Goal: Information Seeking & Learning: Learn about a topic

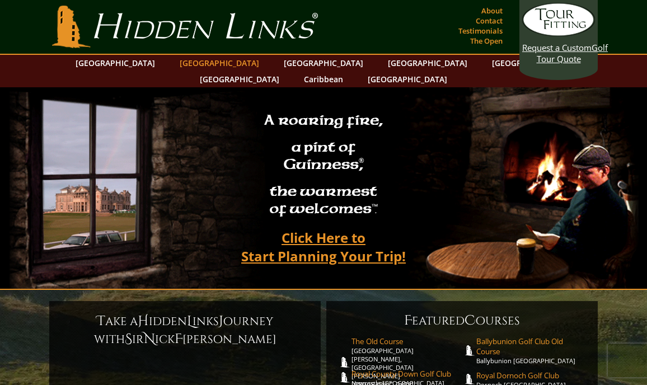
click at [199, 64] on link "[GEOGRAPHIC_DATA]" at bounding box center [219, 63] width 91 height 16
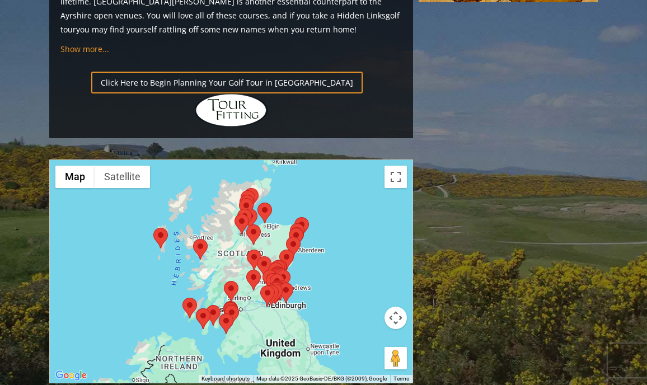
scroll to position [1253, 0]
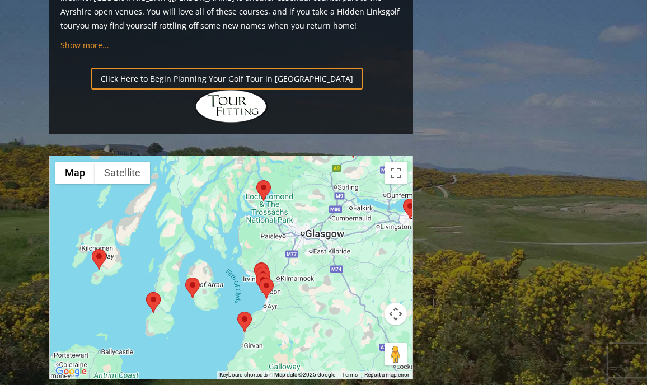
drag, startPoint x: 190, startPoint y: 224, endPoint x: 304, endPoint y: 220, distance: 114.7
click at [304, 220] on div at bounding box center [231, 267] width 362 height 223
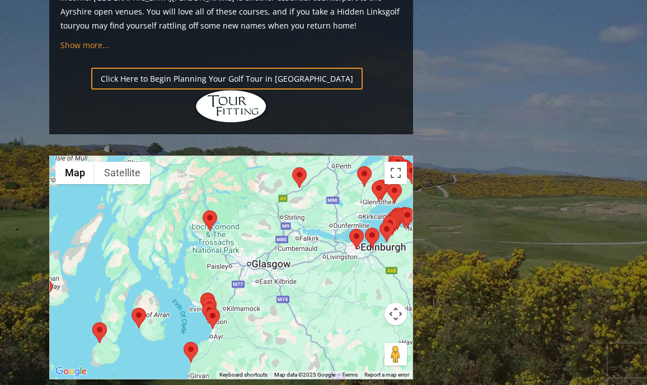
drag, startPoint x: 327, startPoint y: 213, endPoint x: 272, endPoint y: 244, distance: 63.6
click at [272, 244] on div at bounding box center [231, 267] width 362 height 223
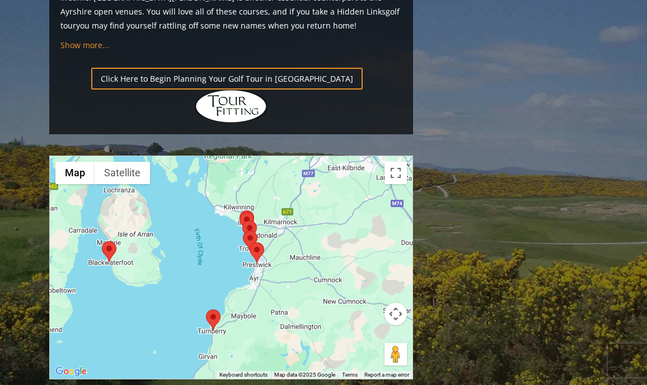
drag, startPoint x: 251, startPoint y: 206, endPoint x: 355, endPoint y: 148, distance: 118.9
click at [355, 156] on div at bounding box center [231, 267] width 362 height 223
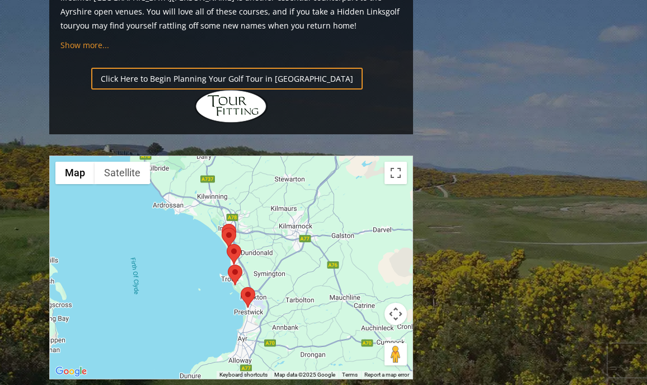
drag, startPoint x: 278, startPoint y: 132, endPoint x: 301, endPoint y: 210, distance: 81.2
click at [301, 210] on div at bounding box center [231, 267] width 362 height 223
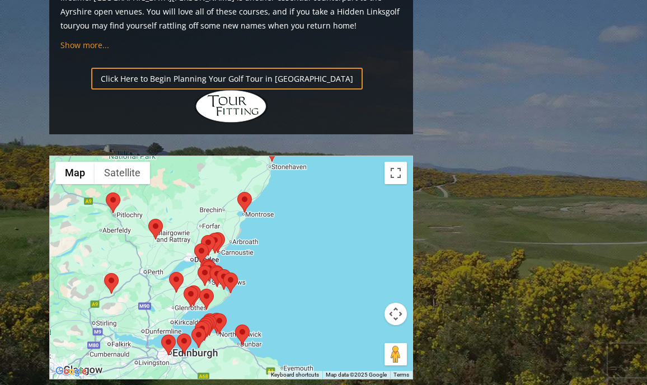
drag, startPoint x: 305, startPoint y: 124, endPoint x: 336, endPoint y: 186, distance: 70.0
click at [336, 186] on div at bounding box center [231, 267] width 362 height 223
click at [104, 273] on area at bounding box center [104, 273] width 0 height 0
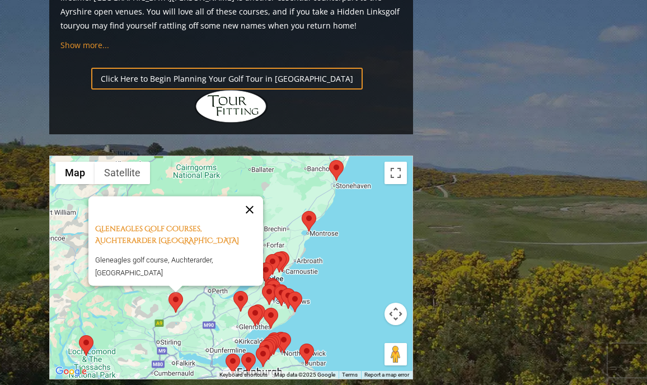
click at [254, 196] on button "Close" at bounding box center [249, 209] width 27 height 27
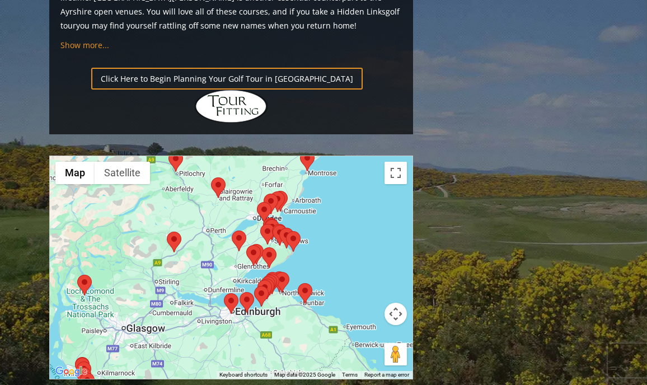
drag, startPoint x: 351, startPoint y: 203, endPoint x: 350, endPoint y: 141, distance: 62.1
click at [350, 156] on div at bounding box center [231, 267] width 362 height 223
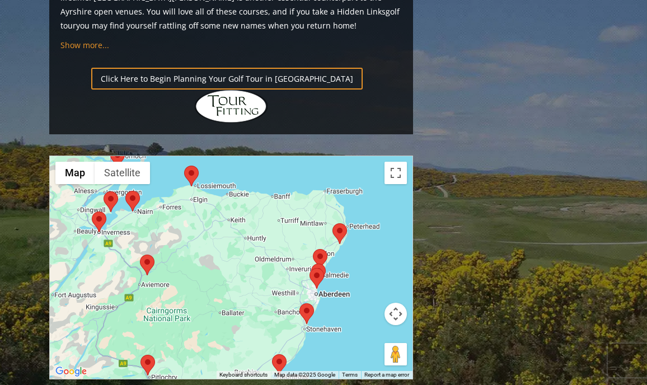
drag, startPoint x: 350, startPoint y: 141, endPoint x: 322, endPoint y: 346, distance: 207.2
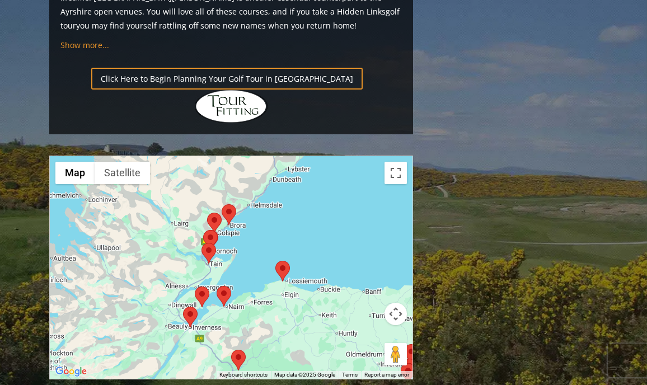
drag, startPoint x: 205, startPoint y: 155, endPoint x: 297, endPoint y: 251, distance: 132.5
click at [297, 251] on div at bounding box center [231, 267] width 362 height 223
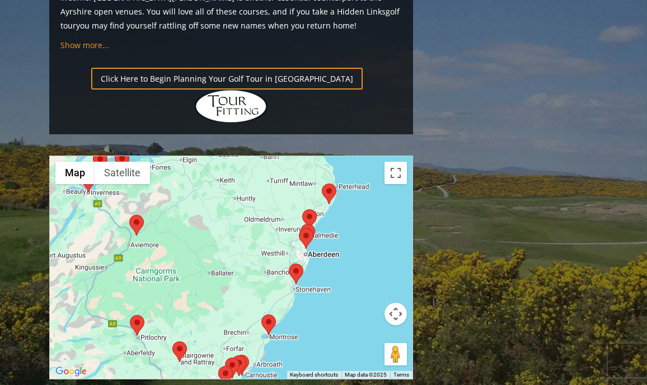
drag, startPoint x: 350, startPoint y: 230, endPoint x: 257, endPoint y: 129, distance: 137.8
click at [257, 156] on div at bounding box center [231, 267] width 362 height 223
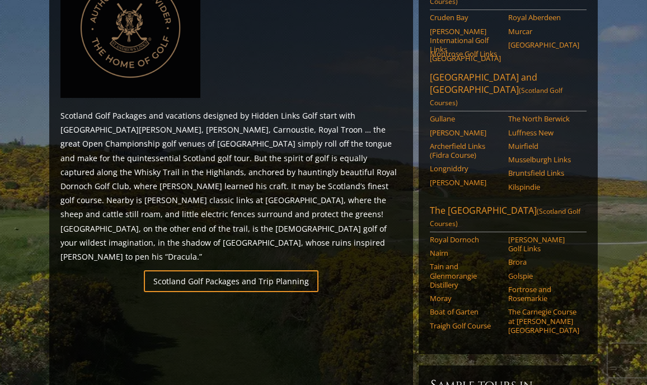
scroll to position [586, 0]
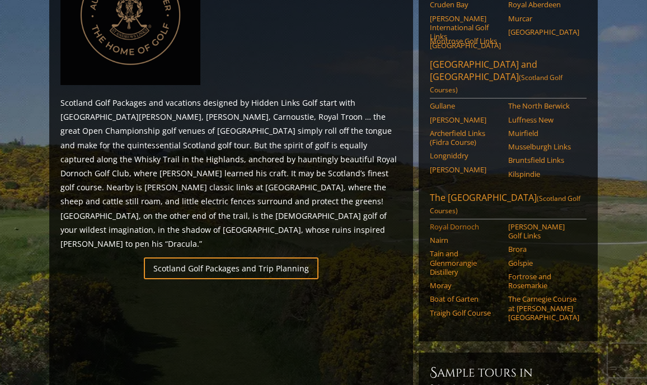
click at [450, 222] on link "Royal Dornoch" at bounding box center [465, 226] width 71 height 9
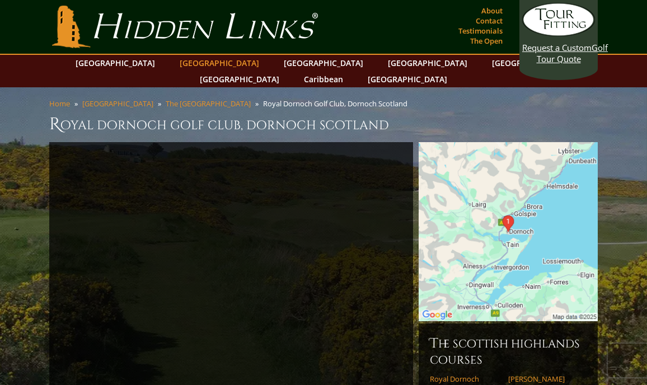
click at [201, 60] on link "[GEOGRAPHIC_DATA]" at bounding box center [219, 63] width 91 height 16
